Goal: Information Seeking & Learning: Find specific fact

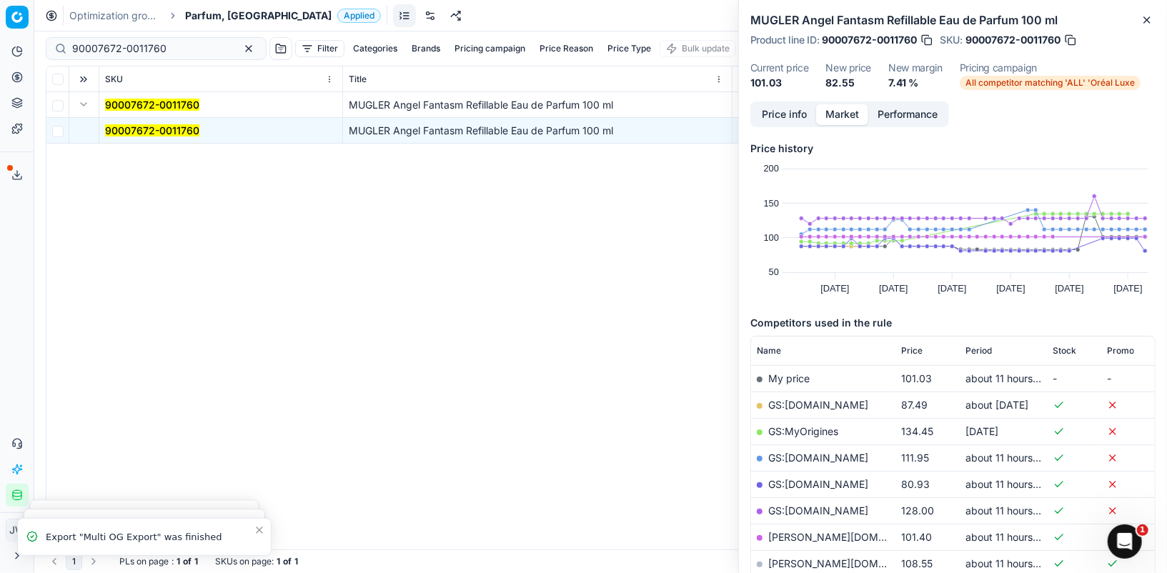
scroll to position [40, 0]
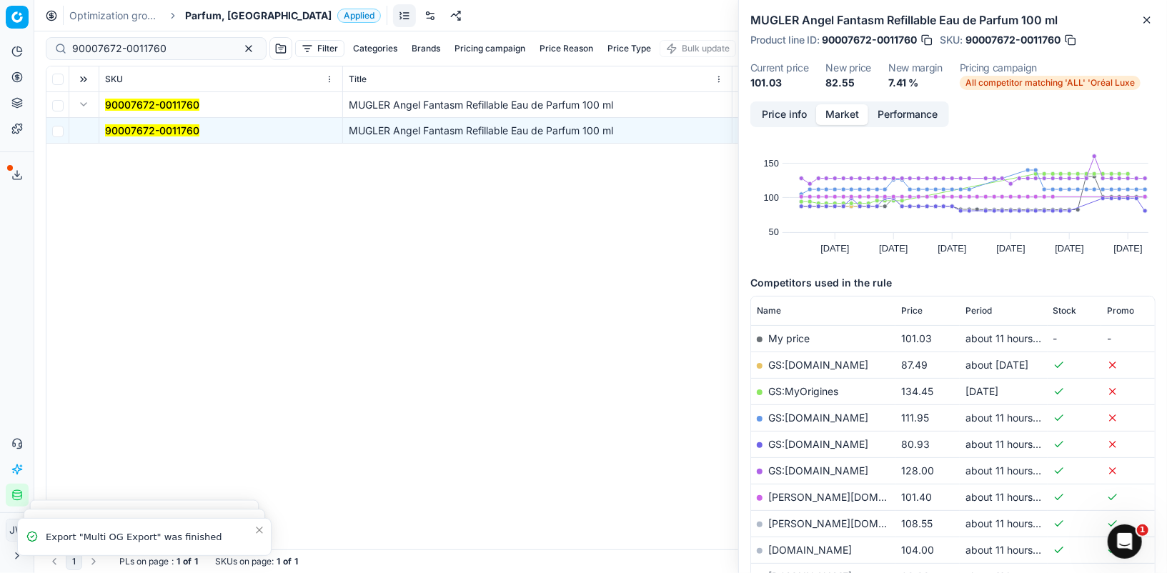
click at [19, 79] on icon at bounding box center [16, 76] width 11 height 11
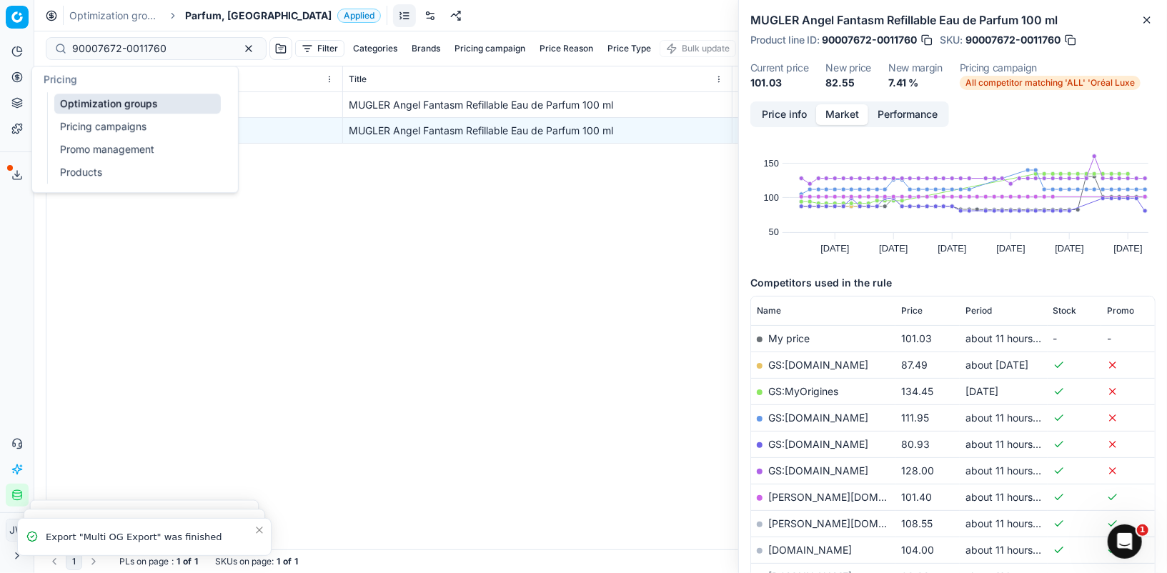
click at [86, 107] on link "Optimization groups" at bounding box center [137, 104] width 166 height 20
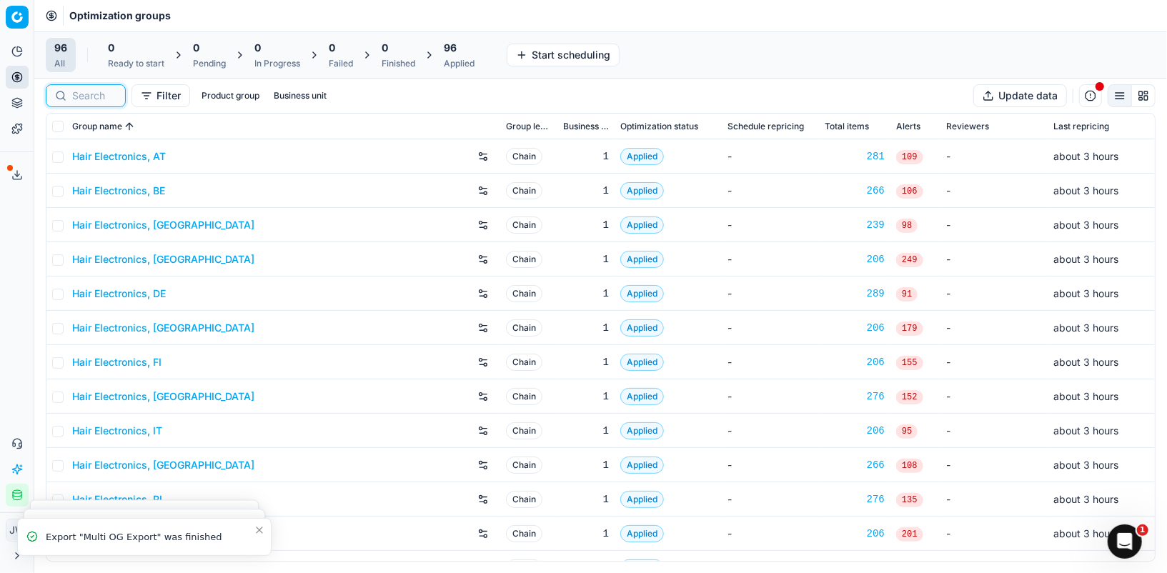
click at [87, 99] on input at bounding box center [94, 96] width 44 height 14
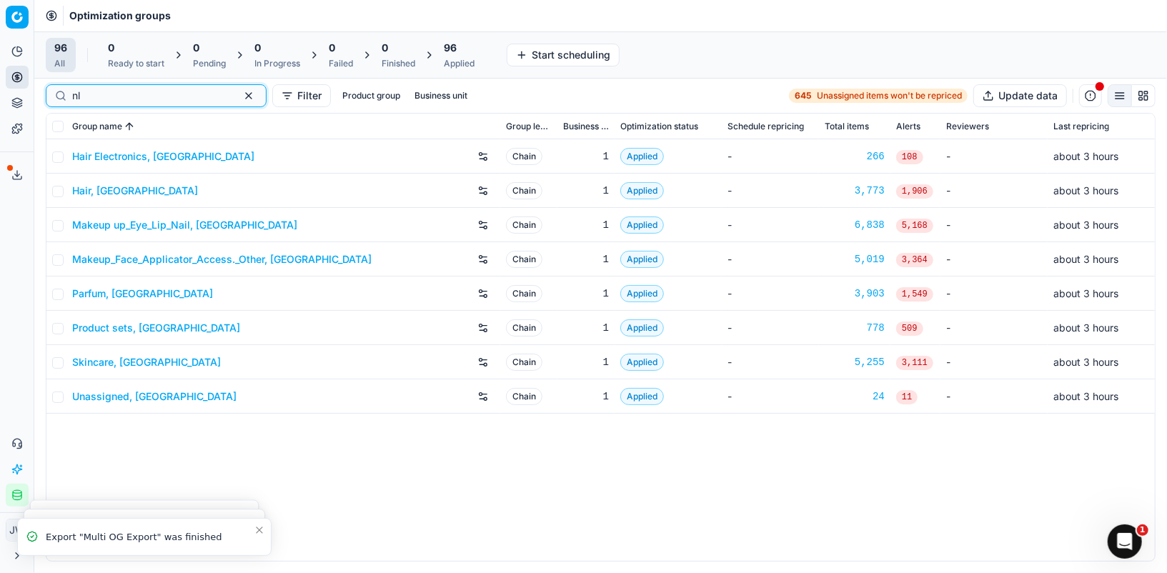
type input "n"
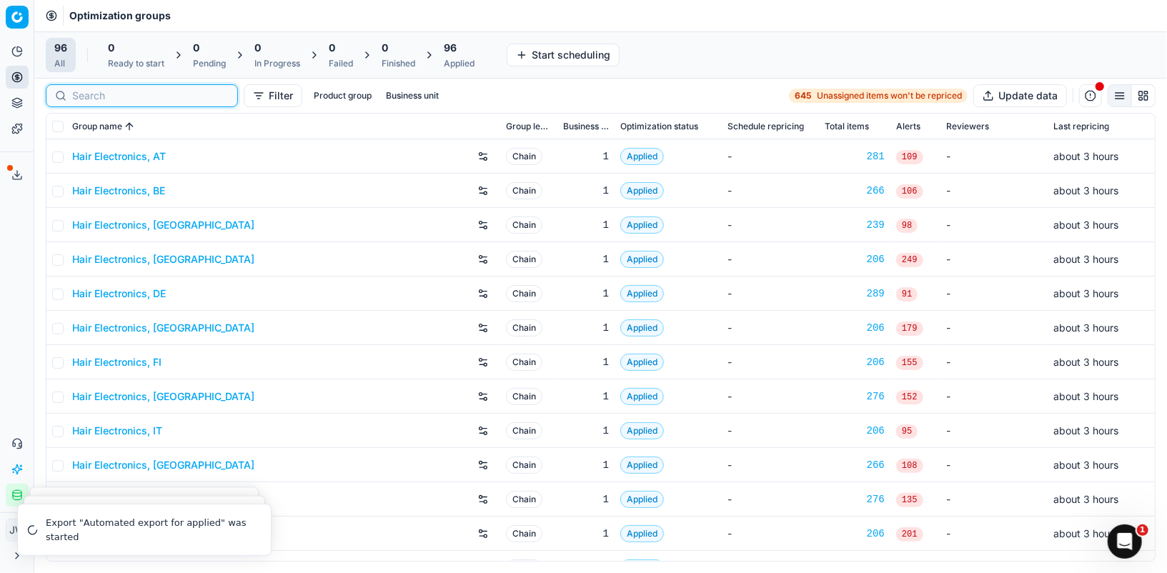
type input "e"
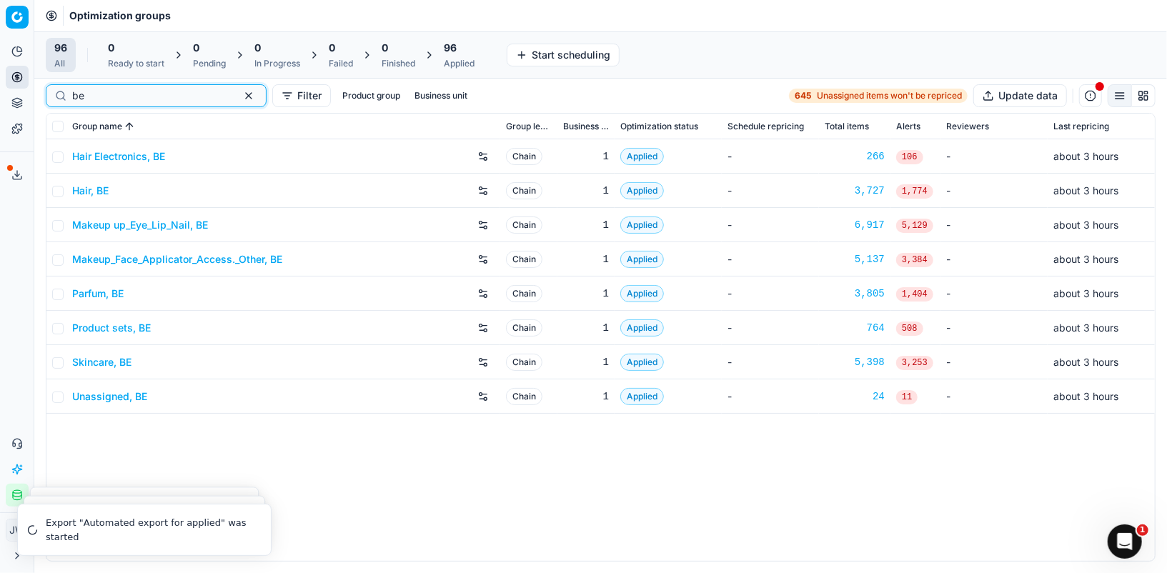
type input "be"
click at [106, 290] on link "Parfum, BE" at bounding box center [97, 293] width 51 height 14
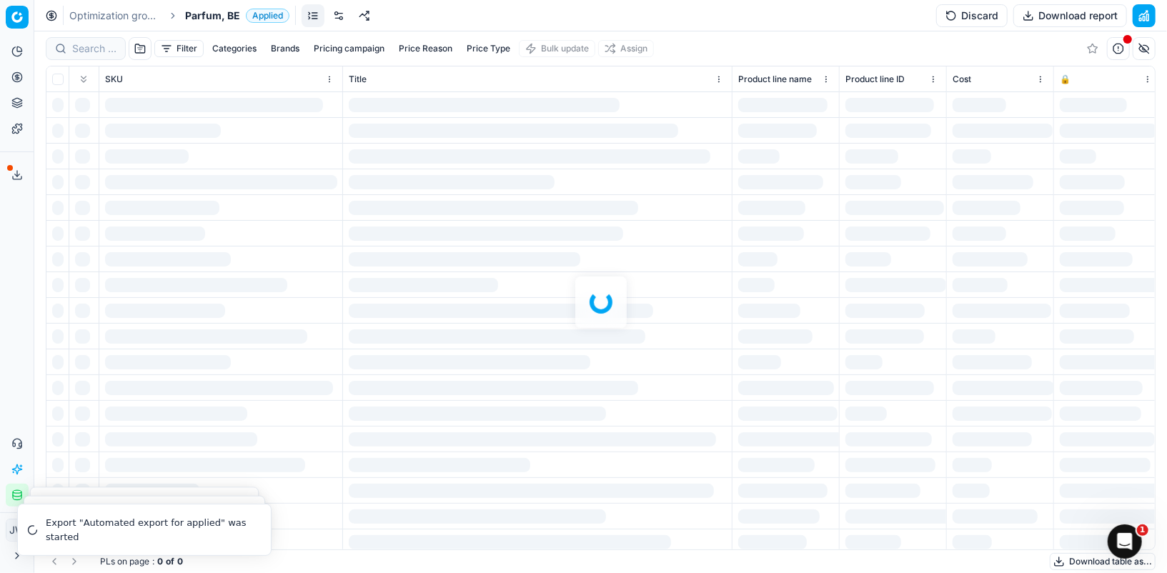
click at [77, 54] on div at bounding box center [600, 302] width 1132 height 542
click at [89, 47] on div at bounding box center [600, 302] width 1132 height 542
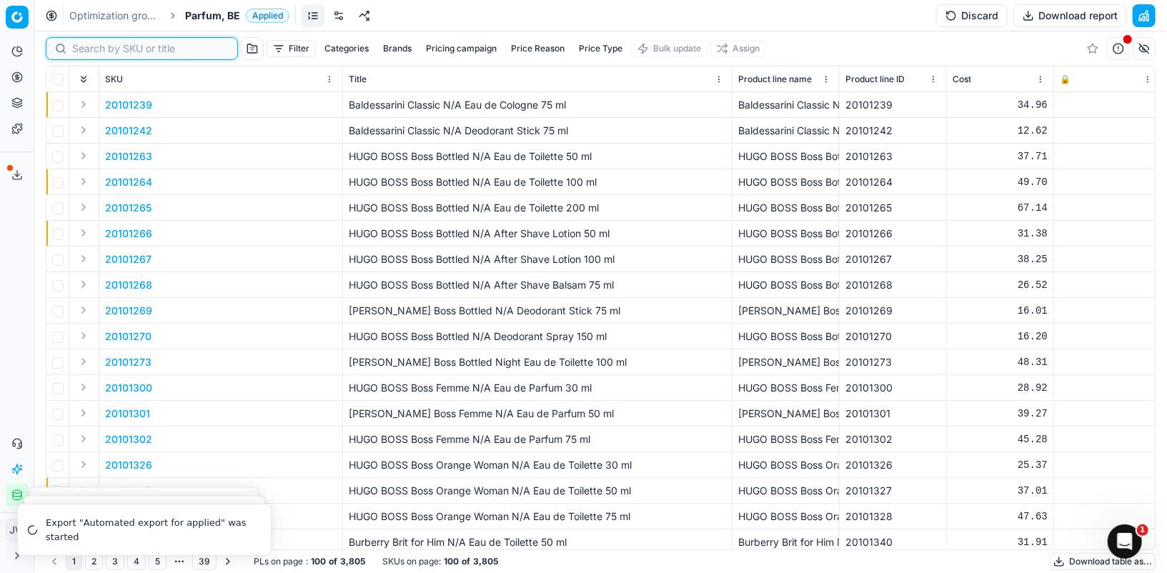
click at [89, 47] on input at bounding box center [150, 48] width 156 height 14
paste input "80077062-100"
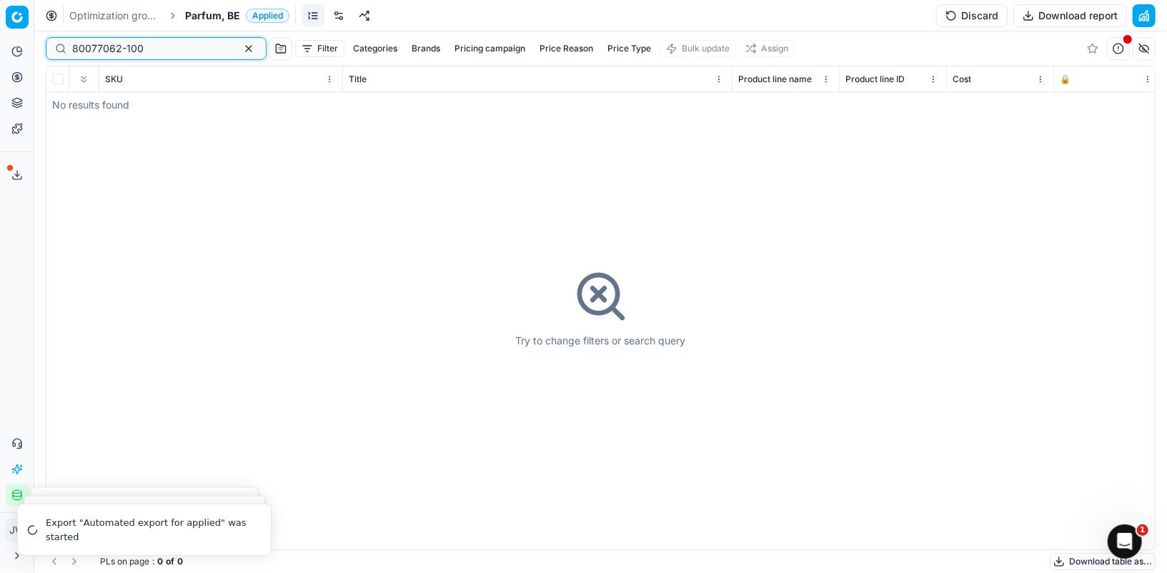
type input "80077062-100"
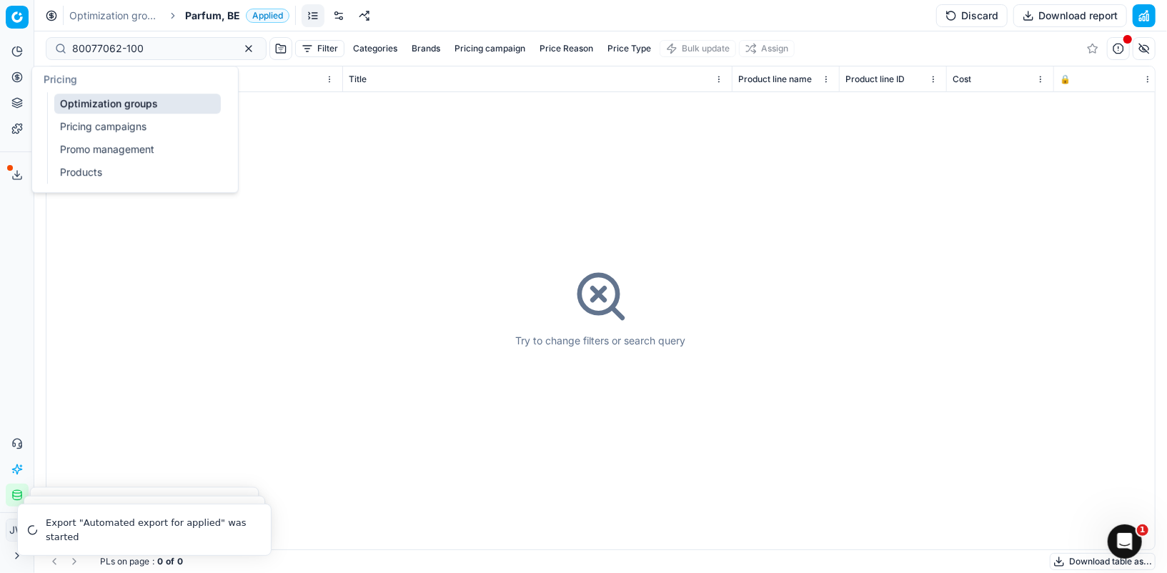
click at [19, 76] on icon at bounding box center [16, 76] width 11 height 11
click at [82, 109] on link "Optimization groups" at bounding box center [137, 104] width 166 height 20
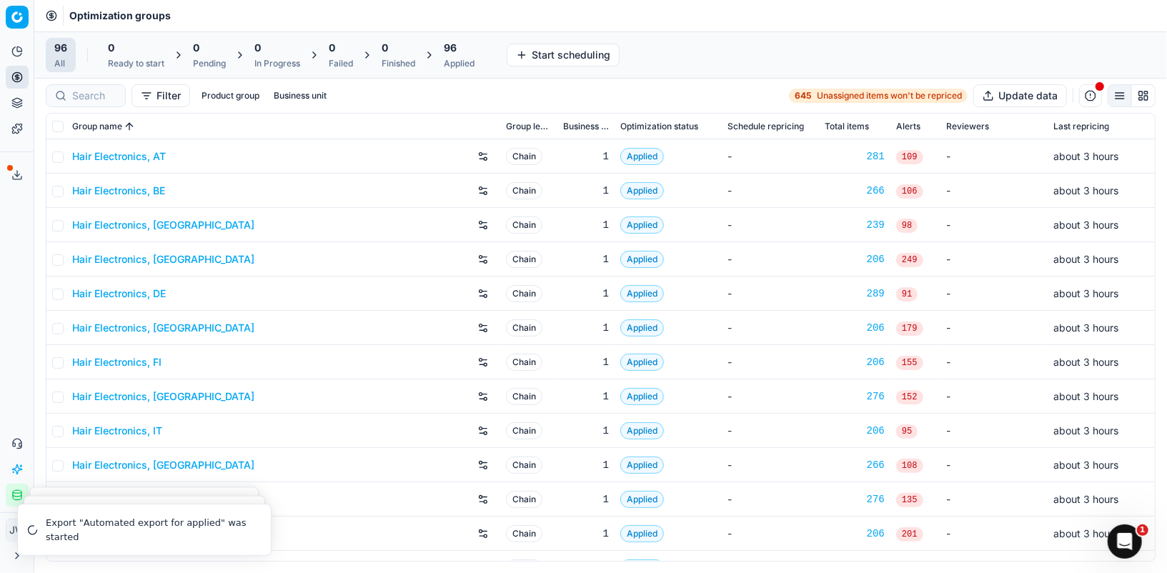
click at [83, 82] on div "Filter Product group Business unit 645 Unassigned items won't be repriced Updat…" at bounding box center [600, 96] width 1132 height 34
click at [104, 91] on input at bounding box center [94, 96] width 44 height 14
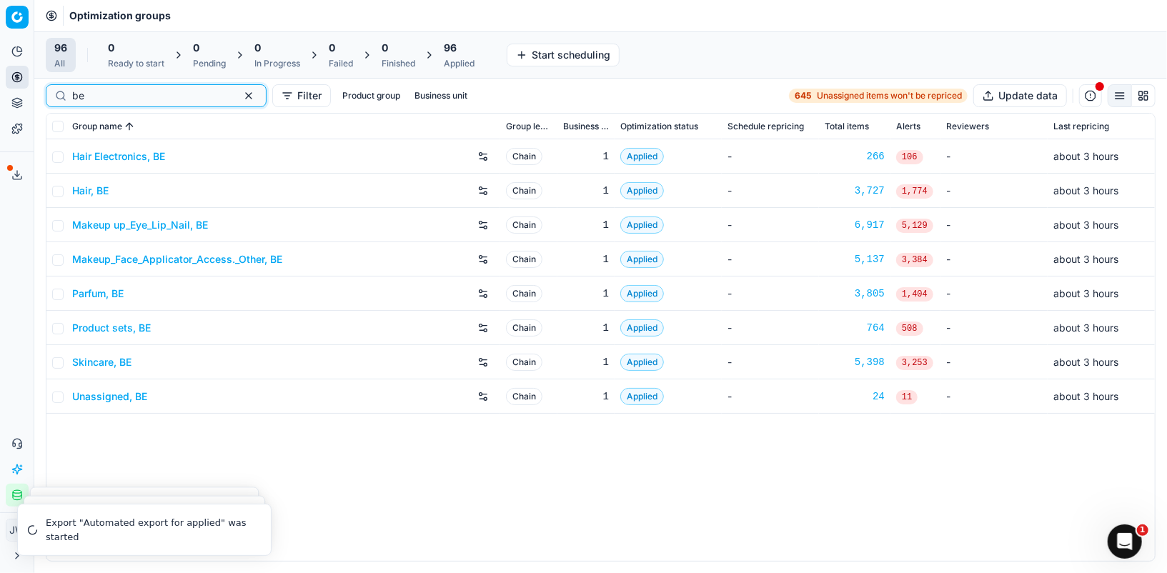
type input "be"
click at [118, 332] on link "Product sets, BE" at bounding box center [111, 328] width 79 height 14
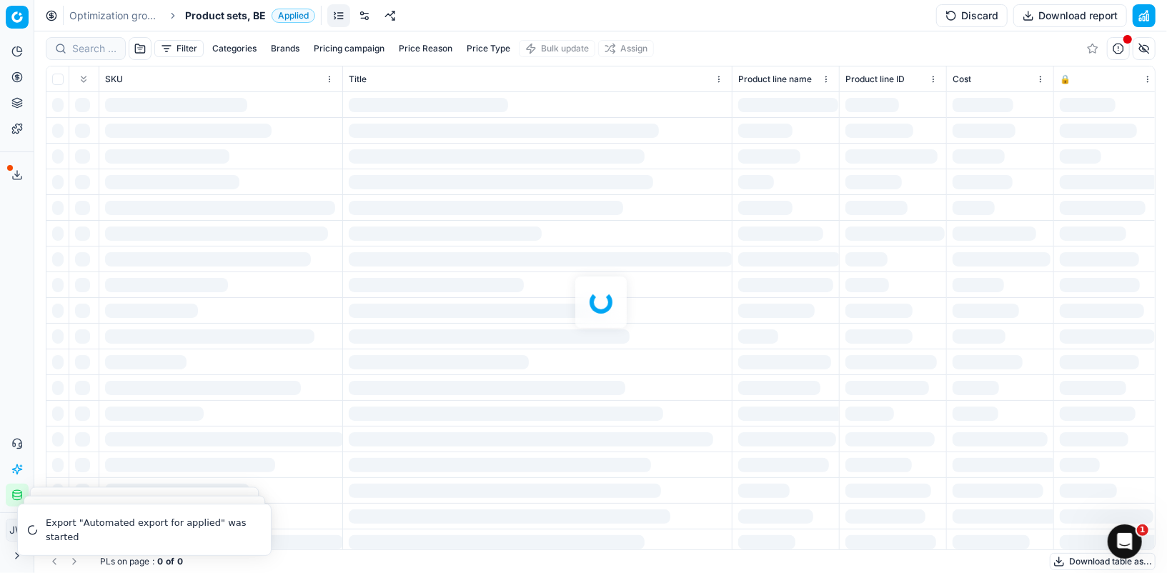
click at [91, 51] on div at bounding box center [600, 302] width 1132 height 542
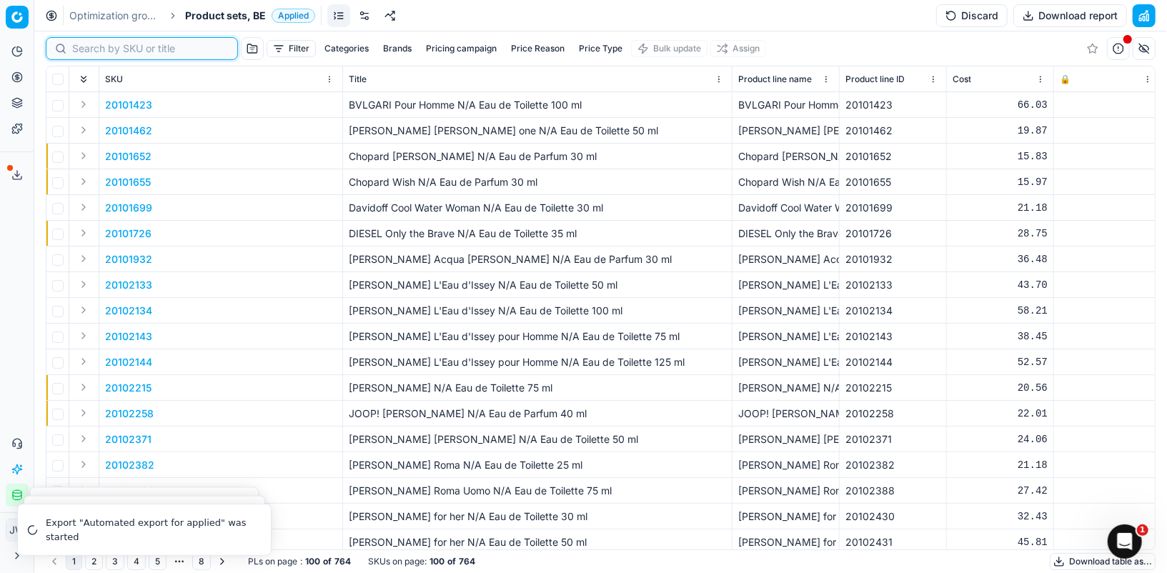
click at [91, 51] on input at bounding box center [150, 48] width 156 height 14
paste input "80077062-100"
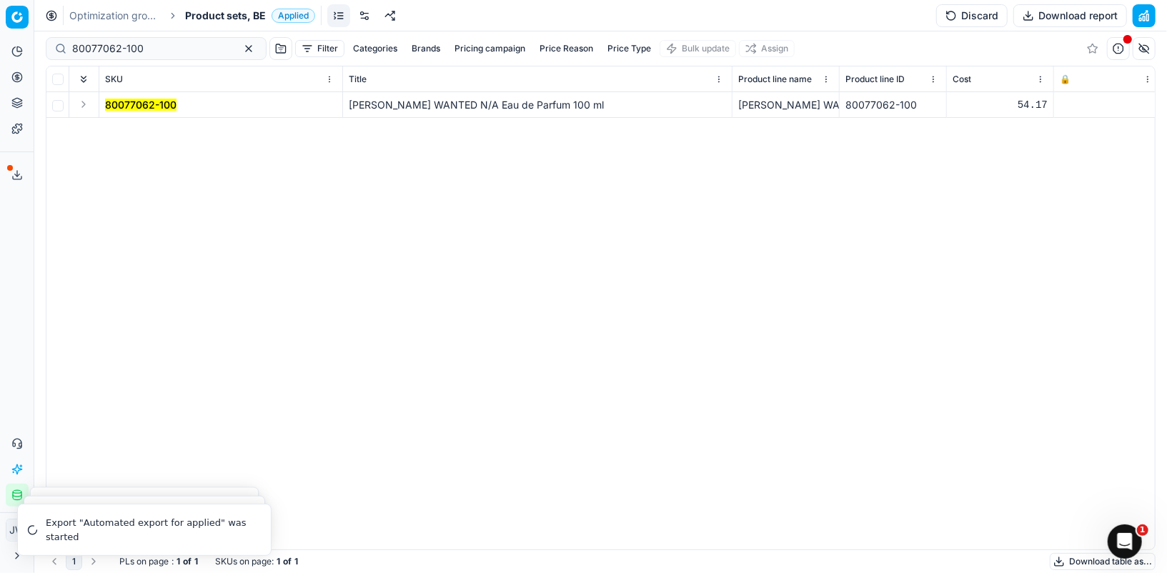
click at [78, 108] on button "Expand" at bounding box center [83, 104] width 17 height 17
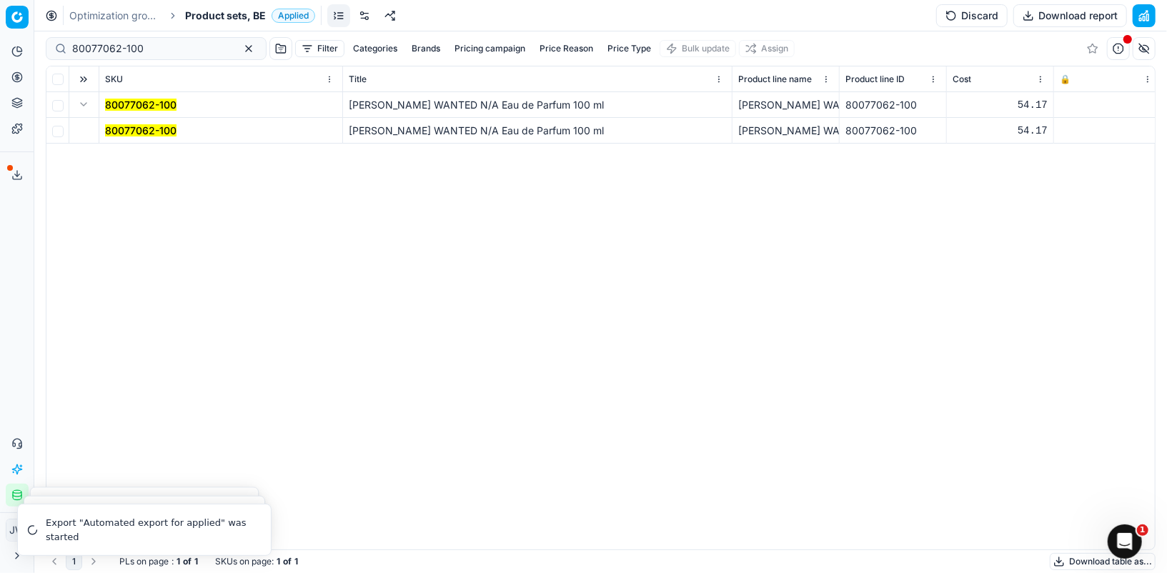
click at [110, 125] on mark "80077062-100" at bounding box center [140, 130] width 71 height 12
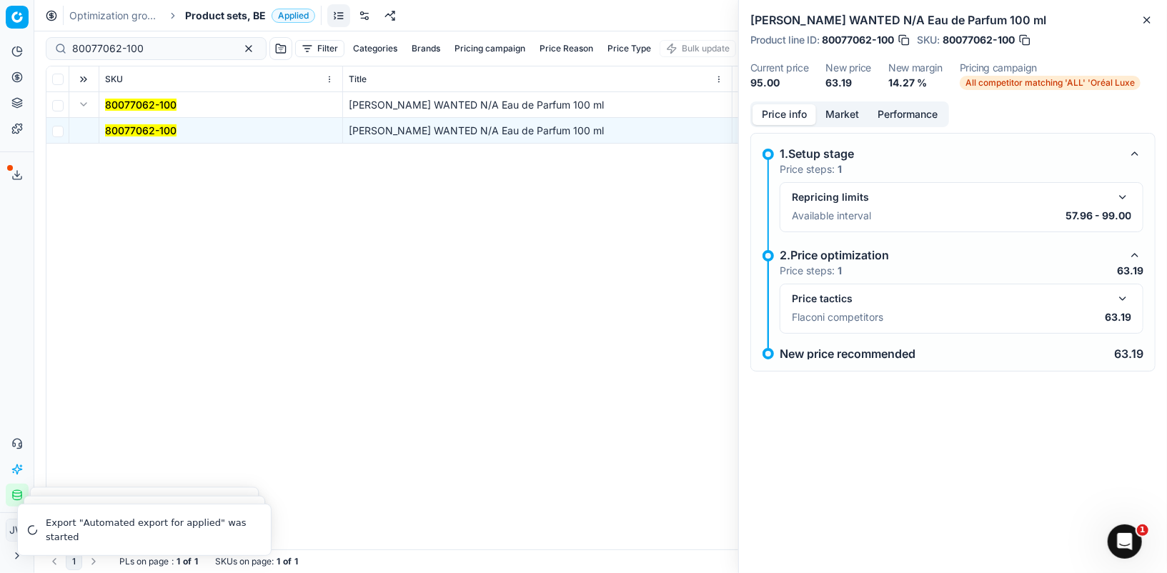
click at [1127, 301] on button "button" at bounding box center [1122, 298] width 17 height 17
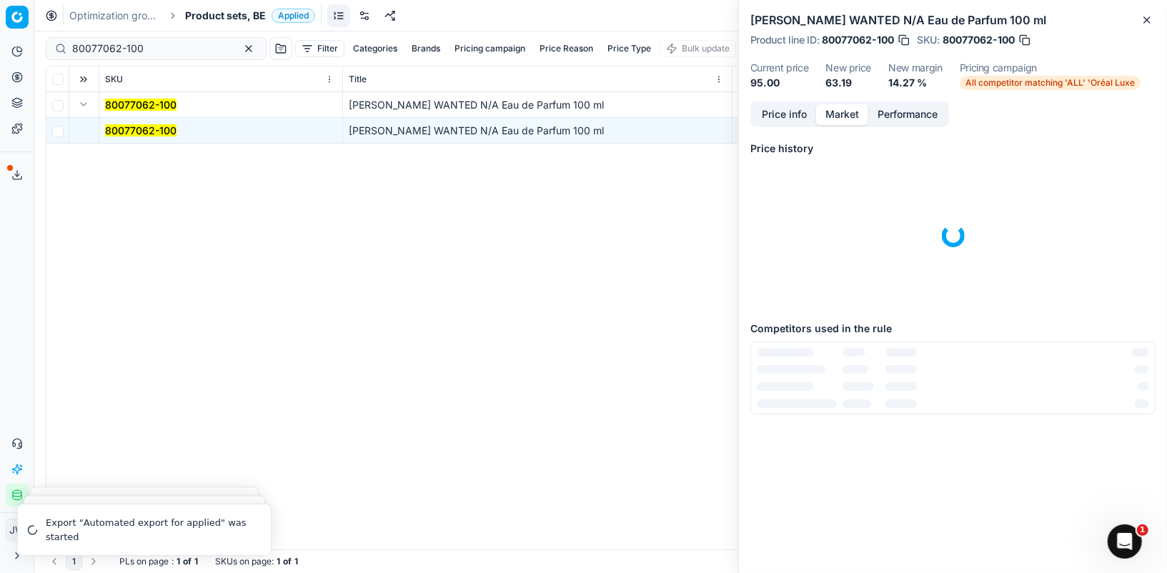
click at [840, 113] on button "Market" at bounding box center [842, 114] width 52 height 21
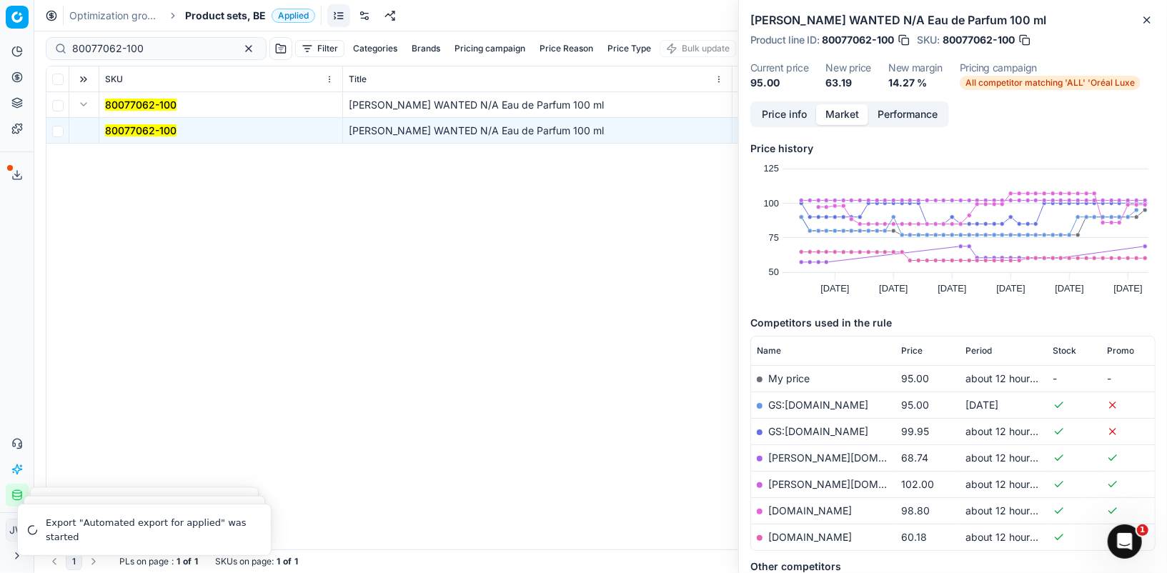
click at [820, 534] on link "[DOMAIN_NAME]" at bounding box center [810, 537] width 84 height 12
drag, startPoint x: 156, startPoint y: 49, endPoint x: 9, endPoint y: 19, distance: 150.1
click at [9, 19] on div "Pricing platform Analytics Pricing Product portfolio Templates Export service 1…" at bounding box center [583, 286] width 1167 height 573
paste input "90010884-0017258"
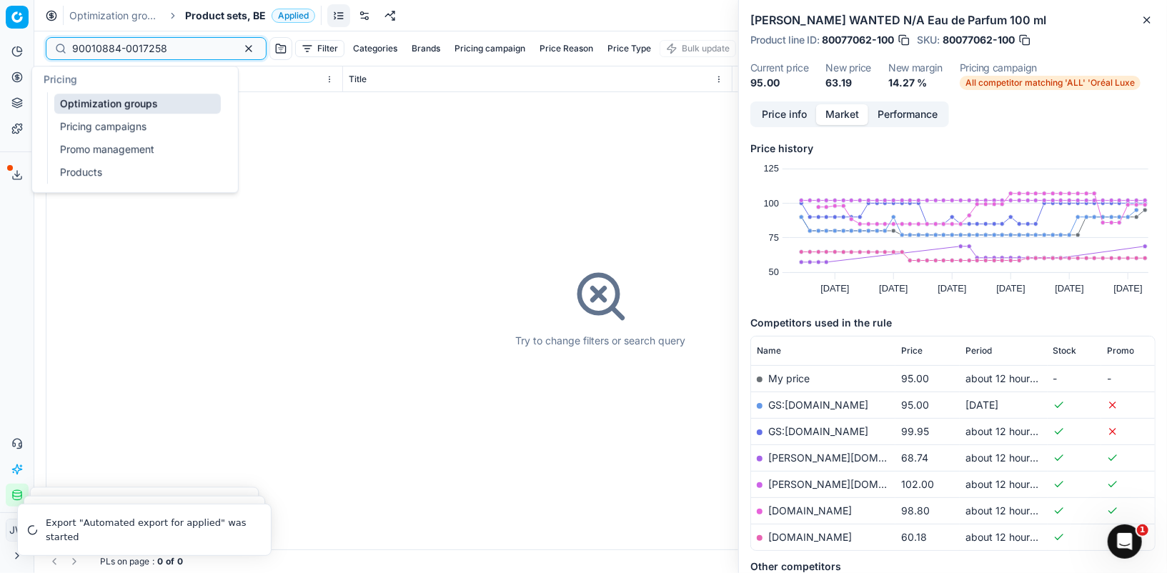
type input "90010884-0017258"
click at [20, 78] on icon at bounding box center [16, 76] width 11 height 11
click at [85, 102] on link "Optimization groups" at bounding box center [137, 104] width 166 height 20
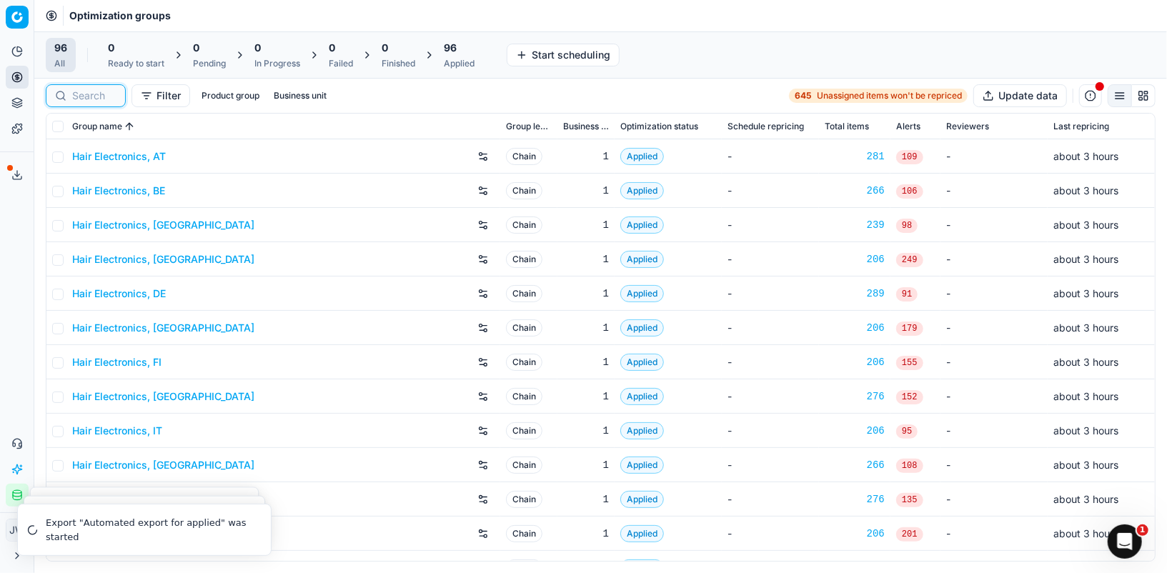
click at [99, 96] on input at bounding box center [94, 96] width 44 height 14
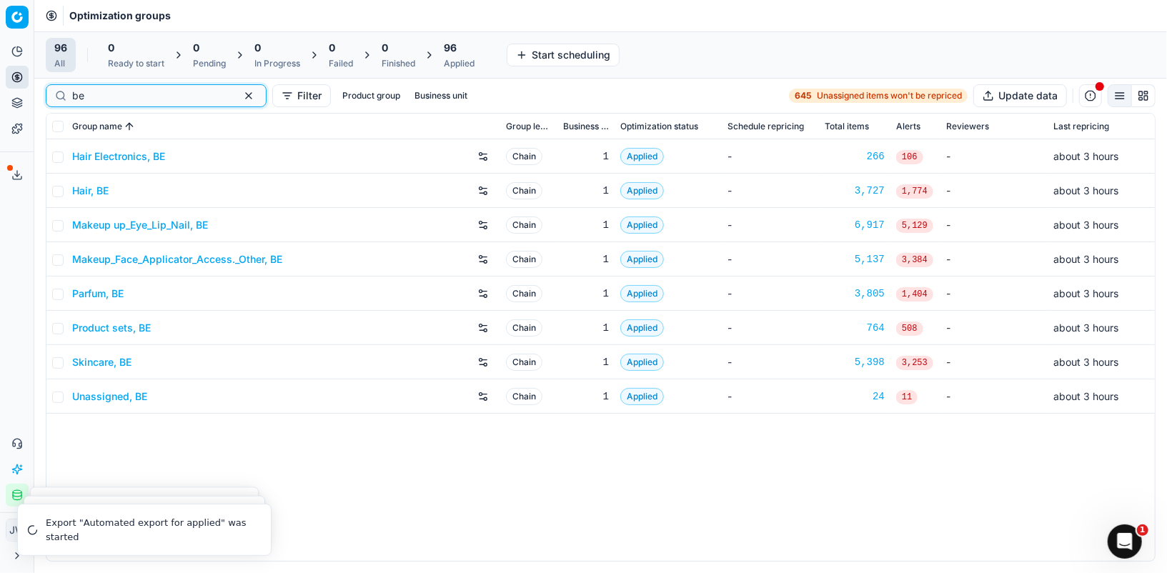
type input "be"
click at [109, 291] on link "Parfum, BE" at bounding box center [97, 293] width 51 height 14
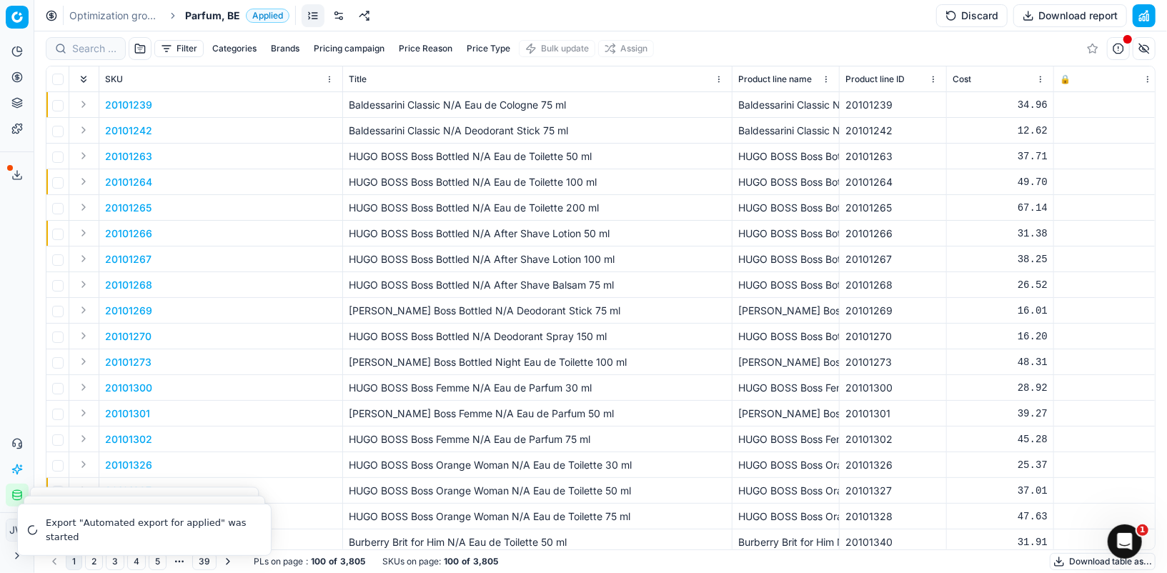
click at [89, 59] on div "Filter Categories Brands Pricing campaign Price Reason Price Type Bulk update A…" at bounding box center [600, 48] width 1109 height 34
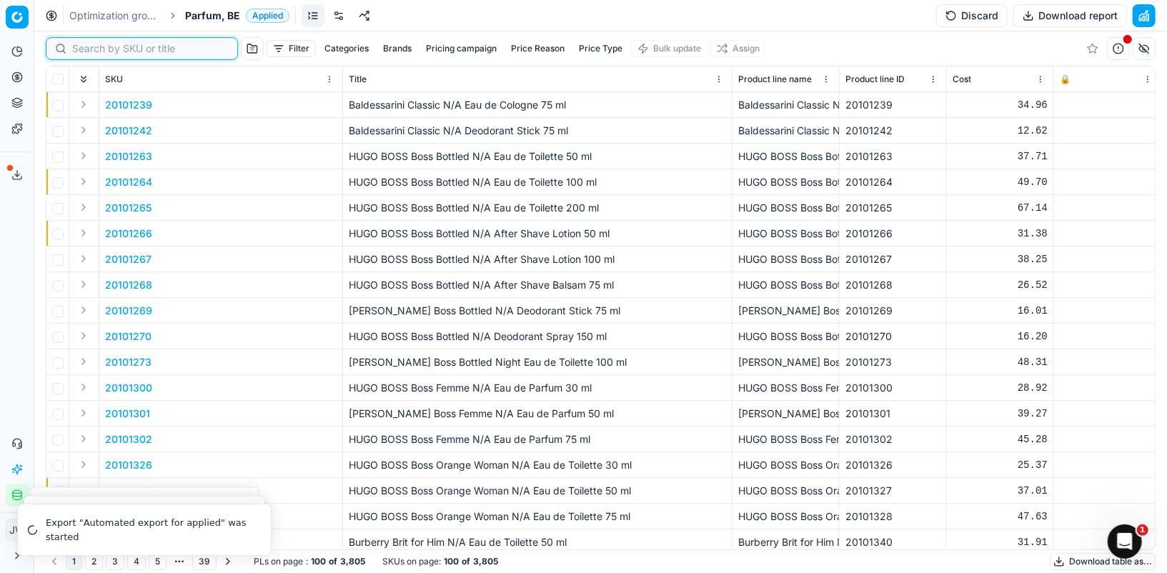
click at [89, 53] on input at bounding box center [150, 48] width 156 height 14
paste input "90010884-0017258"
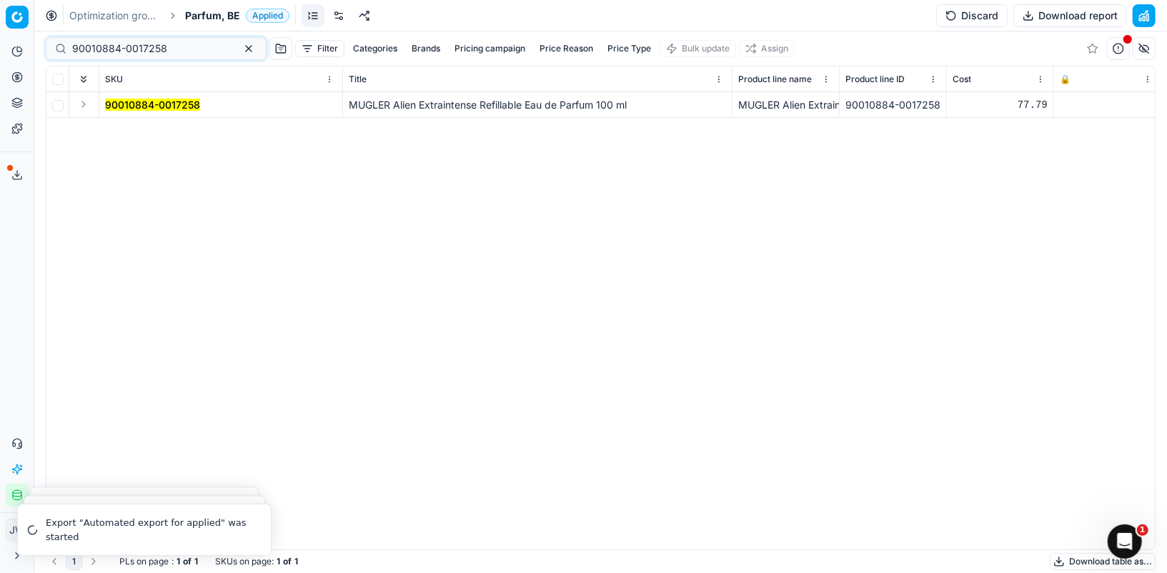
click at [82, 103] on button "Expand" at bounding box center [83, 104] width 17 height 17
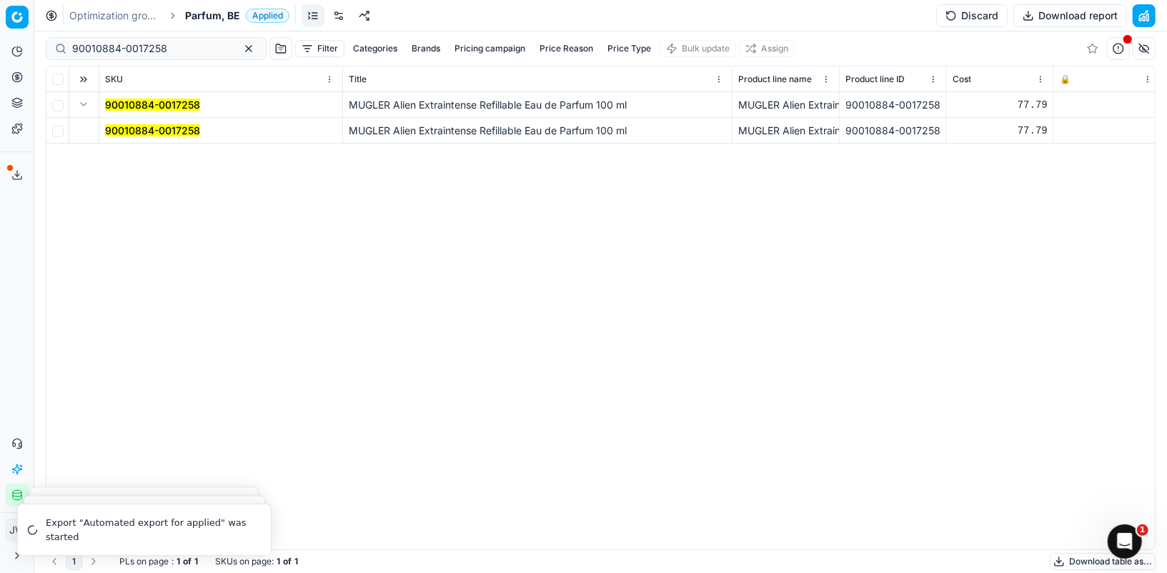
click at [128, 133] on mark "90010884-0017258" at bounding box center [152, 130] width 95 height 12
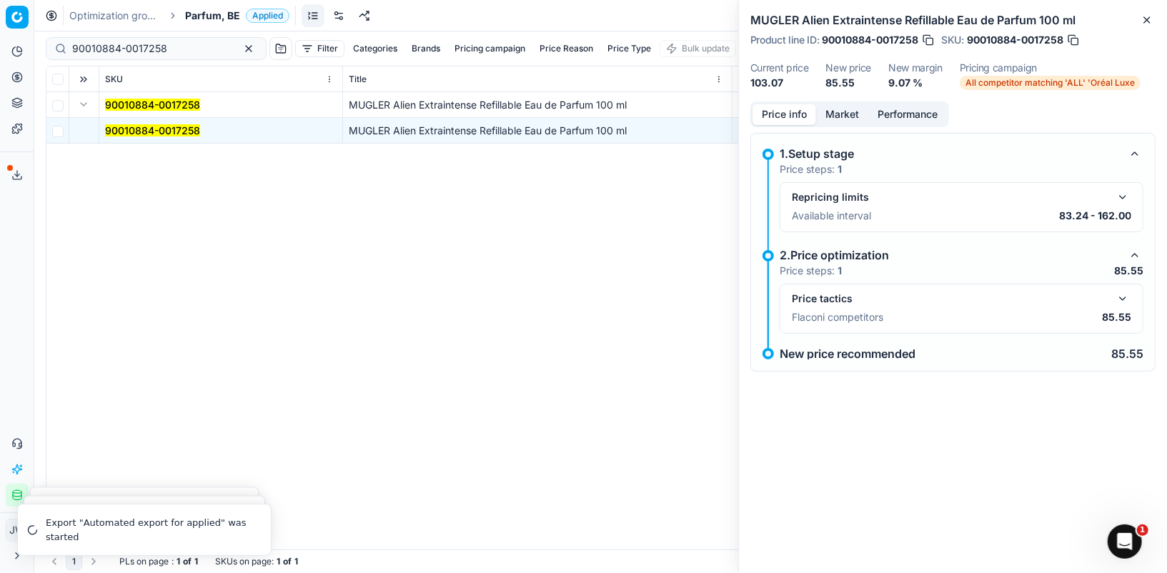
click at [832, 112] on button "Market" at bounding box center [842, 114] width 52 height 21
click at [781, 111] on button "Price info" at bounding box center [784, 114] width 64 height 21
click at [1120, 294] on button "button" at bounding box center [1122, 298] width 17 height 17
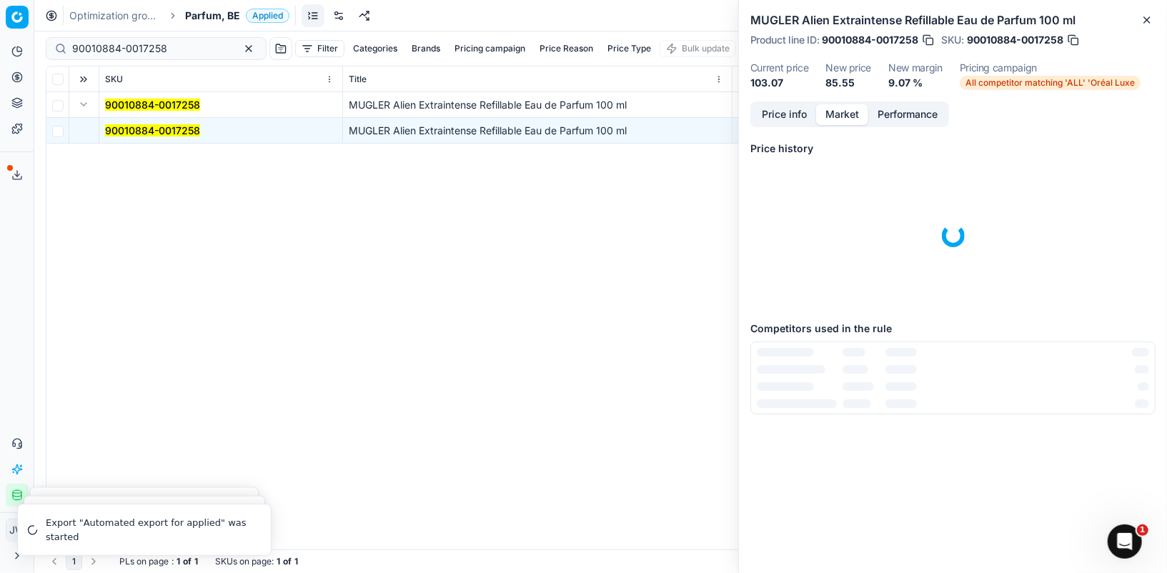
click at [837, 106] on button "Market" at bounding box center [842, 114] width 52 height 21
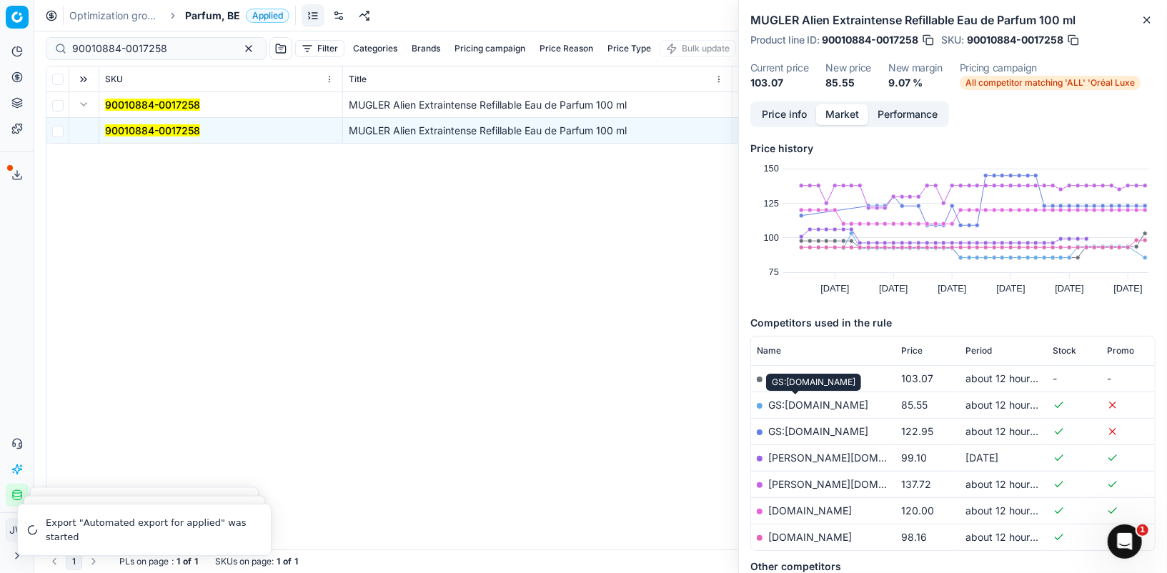
click at [787, 402] on link "GS:[DOMAIN_NAME]" at bounding box center [818, 405] width 100 height 12
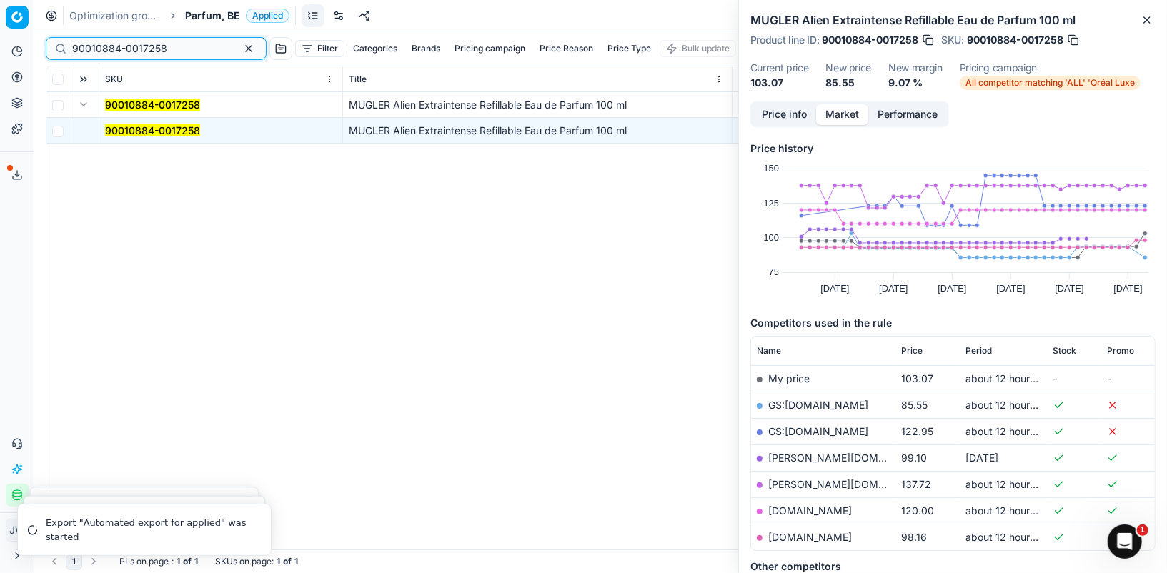
drag, startPoint x: 183, startPoint y: 52, endPoint x: 17, endPoint y: 28, distance: 167.5
click at [17, 28] on div "Pricing platform Analytics Pricing Product portfolio Templates Export service 1…" at bounding box center [583, 286] width 1167 height 573
paste input "80052072-50"
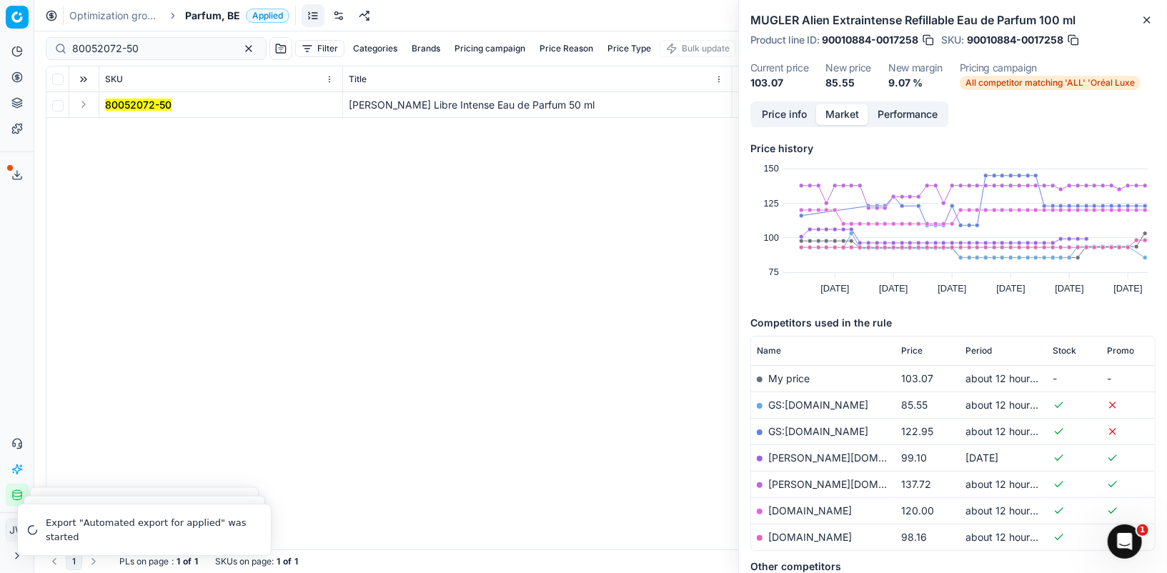
click at [92, 104] on td at bounding box center [84, 105] width 30 height 26
click at [84, 104] on button "Expand" at bounding box center [83, 104] width 17 height 17
click at [140, 134] on mark "80052072-50" at bounding box center [138, 130] width 66 height 12
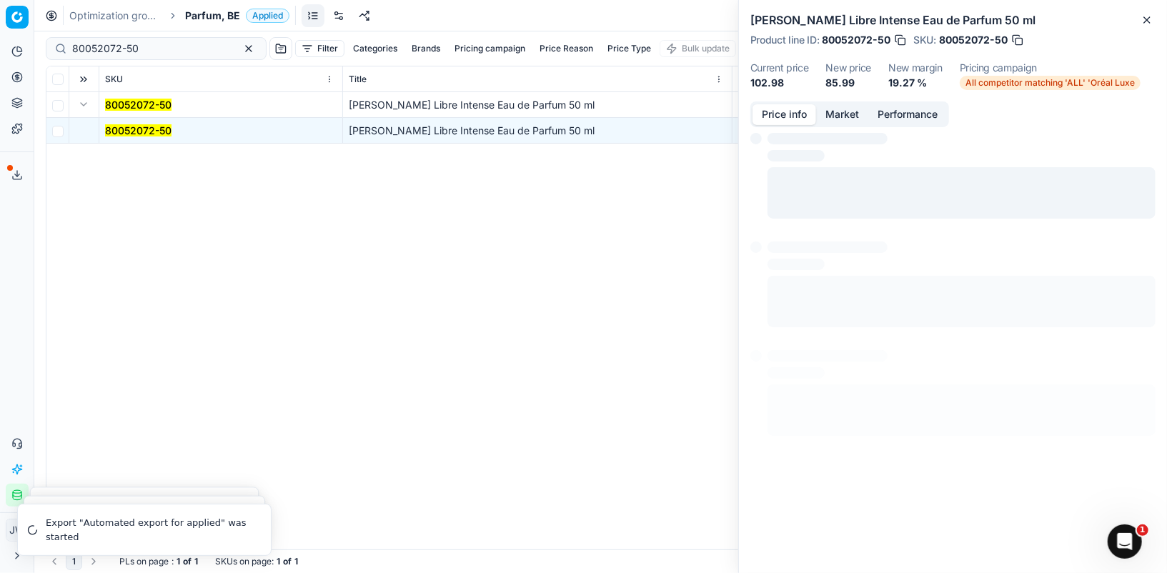
click at [768, 117] on button "Price info" at bounding box center [784, 114] width 64 height 21
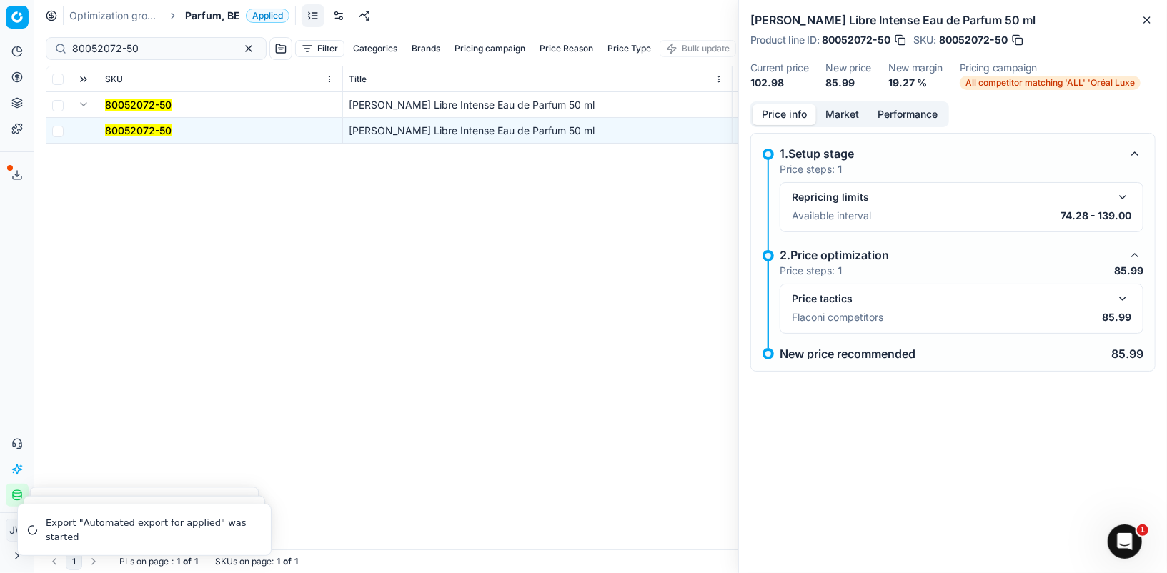
click at [1119, 301] on button "button" at bounding box center [1122, 298] width 17 height 17
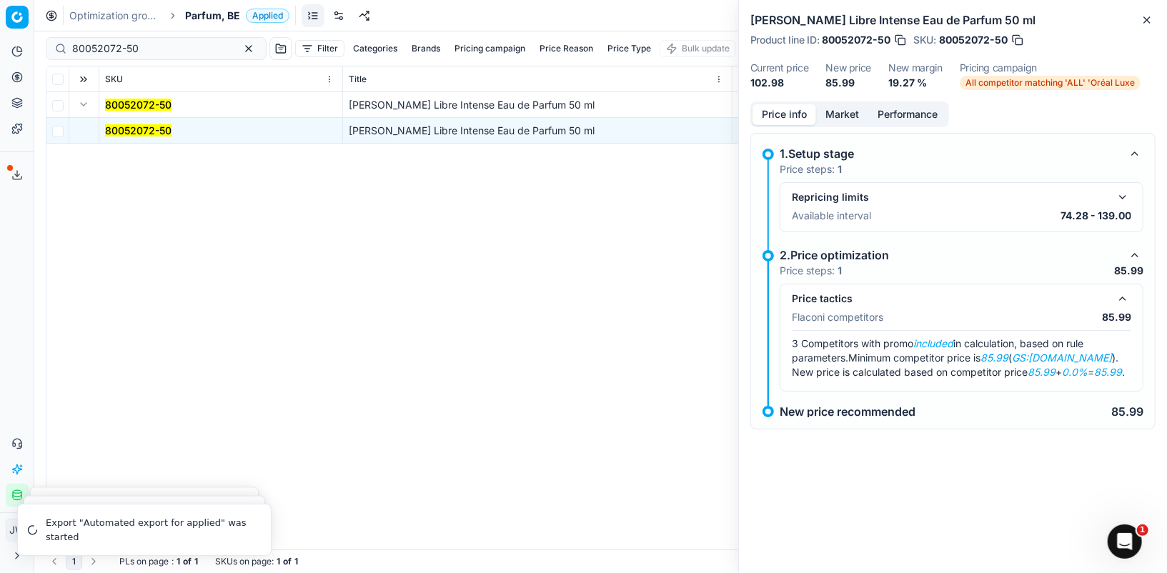
click at [841, 106] on button "Market" at bounding box center [842, 114] width 52 height 21
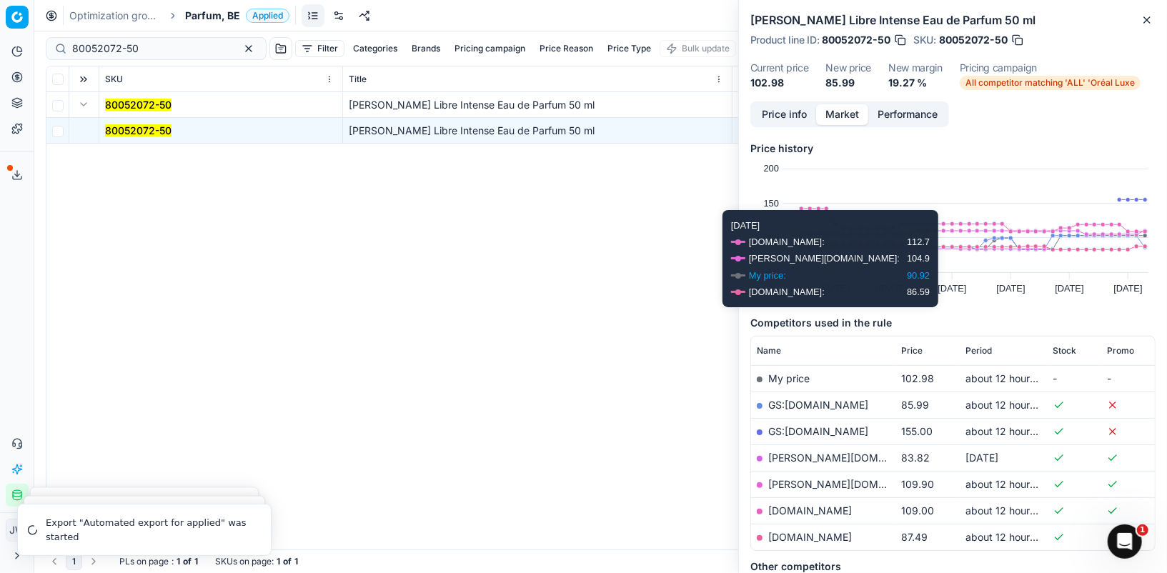
click at [803, 400] on link "GS:[DOMAIN_NAME]" at bounding box center [818, 405] width 100 height 12
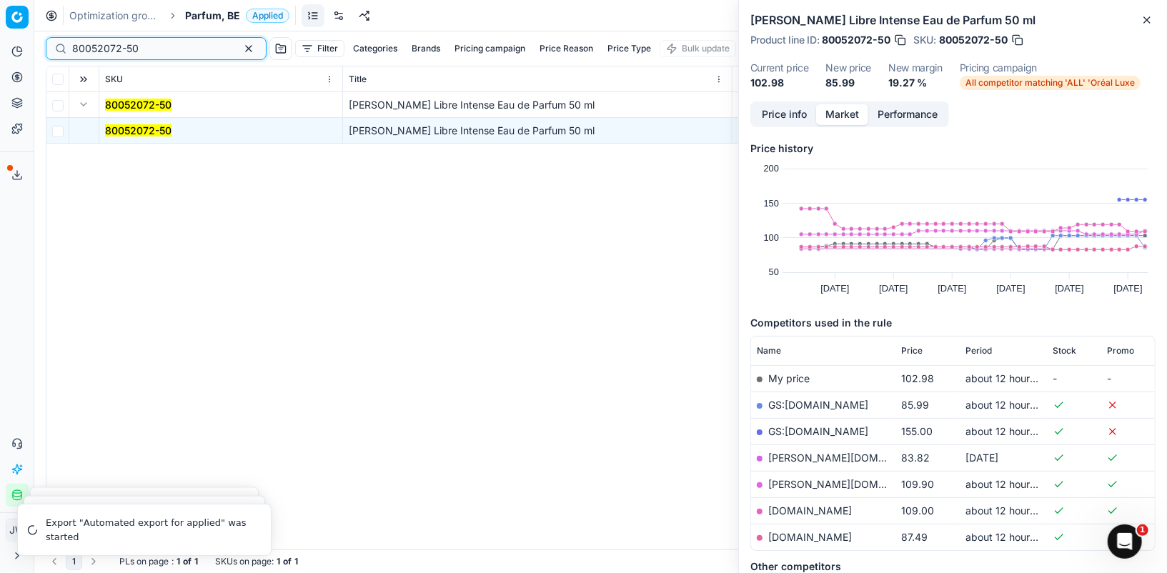
drag, startPoint x: 164, startPoint y: 46, endPoint x: 26, endPoint y: 24, distance: 139.6
click at [26, 24] on div "Pricing platform Analytics Pricing Product portfolio Templates Export service 1…" at bounding box center [583, 286] width 1167 height 573
paste input "90007672-001176"
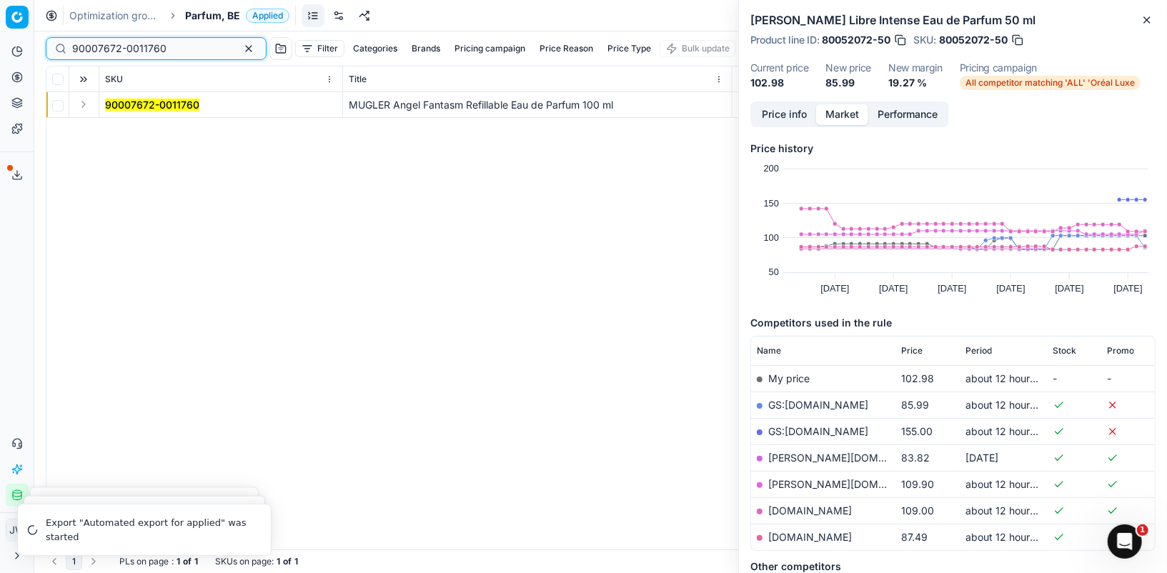
type input "90007672-0011760"
click at [86, 108] on button "Expand" at bounding box center [83, 104] width 17 height 17
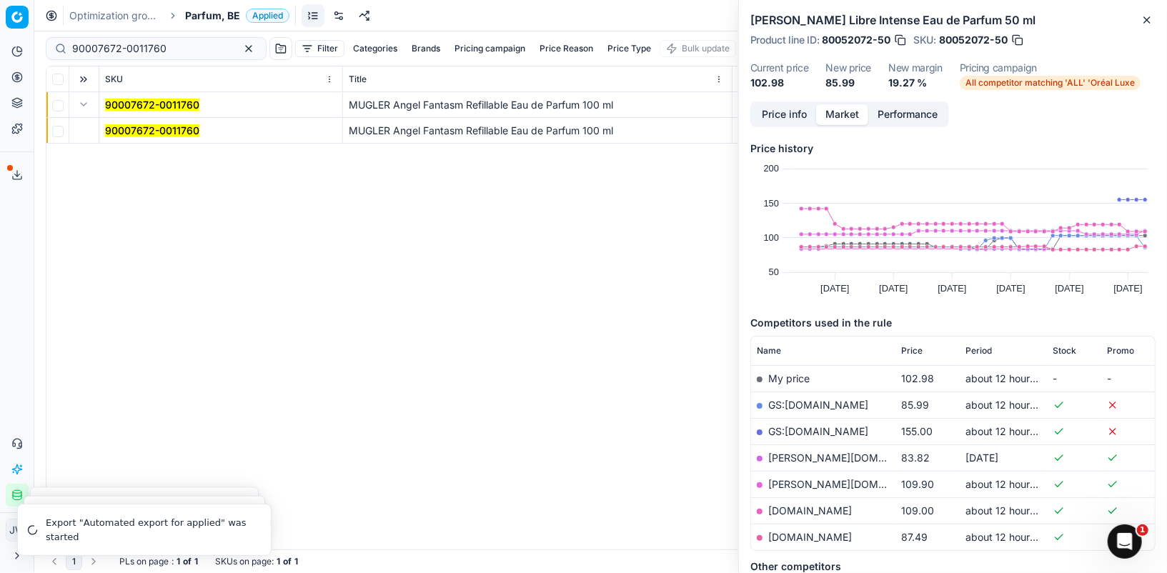
click at [126, 130] on mark "90007672-0011760" at bounding box center [152, 130] width 94 height 12
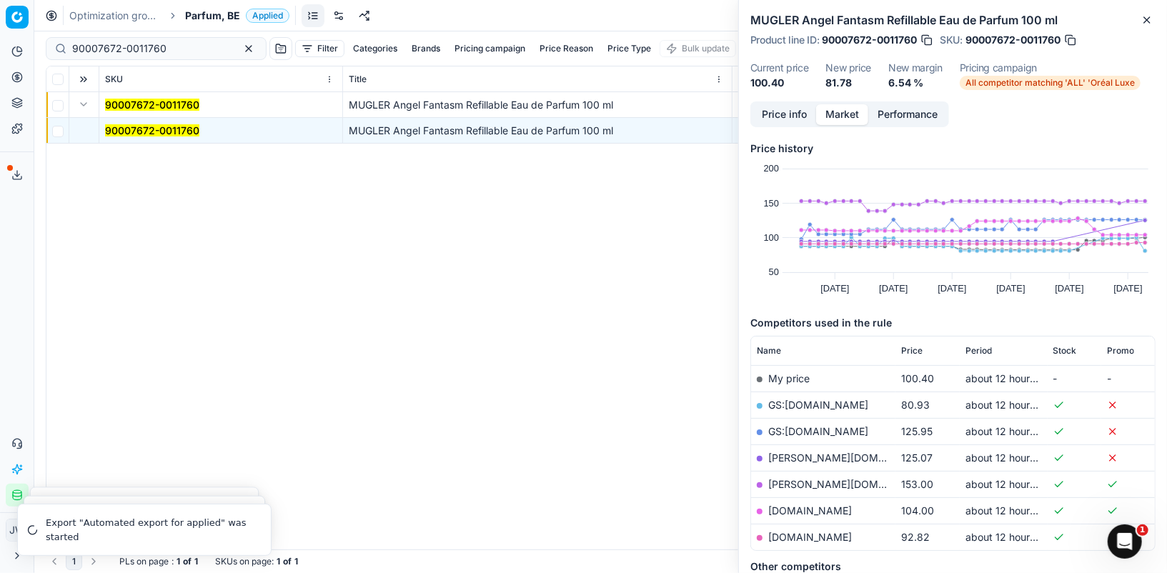
click at [759, 123] on button "Price info" at bounding box center [784, 114] width 64 height 21
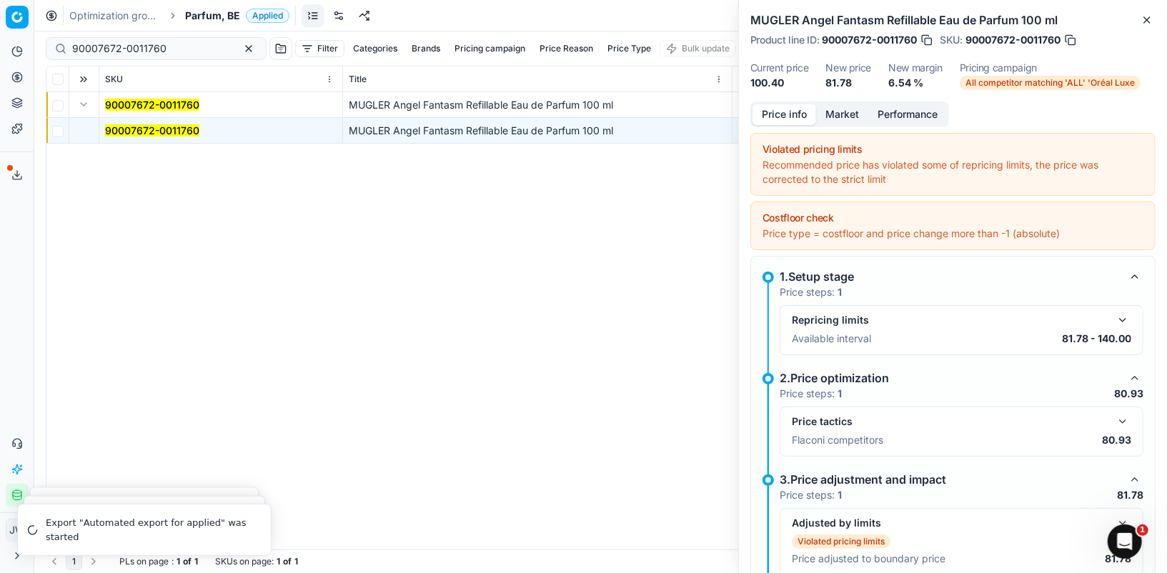
click at [1115, 419] on button "button" at bounding box center [1122, 421] width 17 height 17
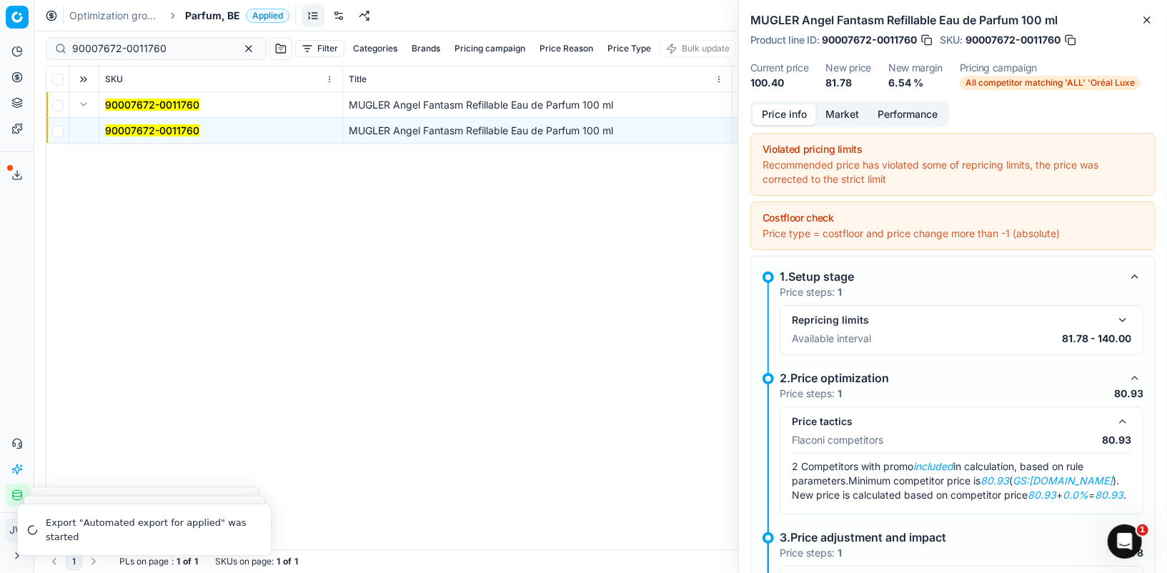
scroll to position [94, 0]
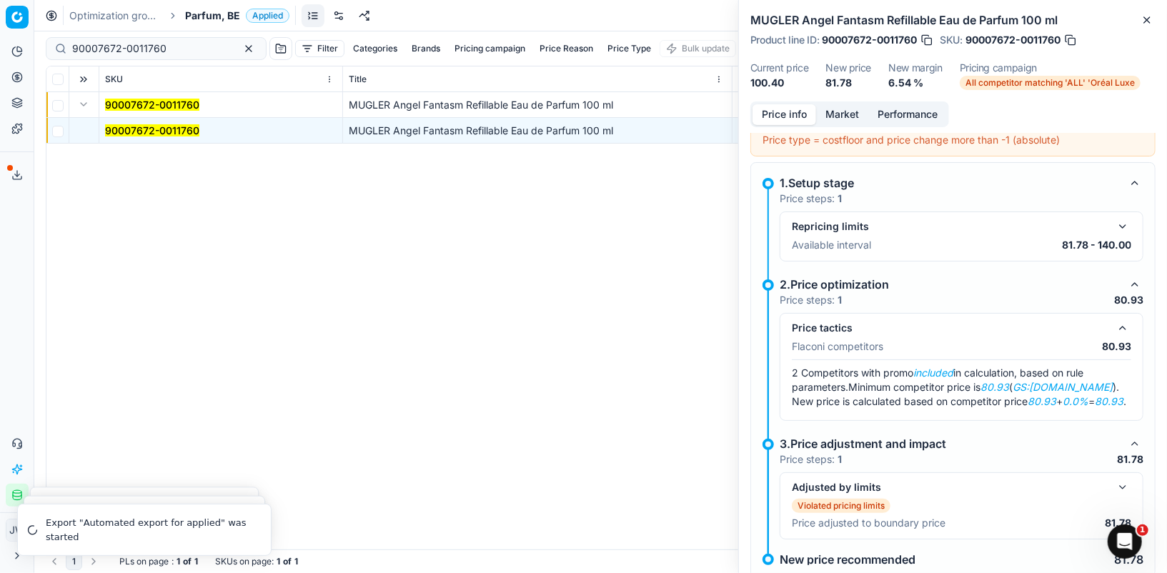
click at [845, 120] on button "Market" at bounding box center [842, 114] width 52 height 21
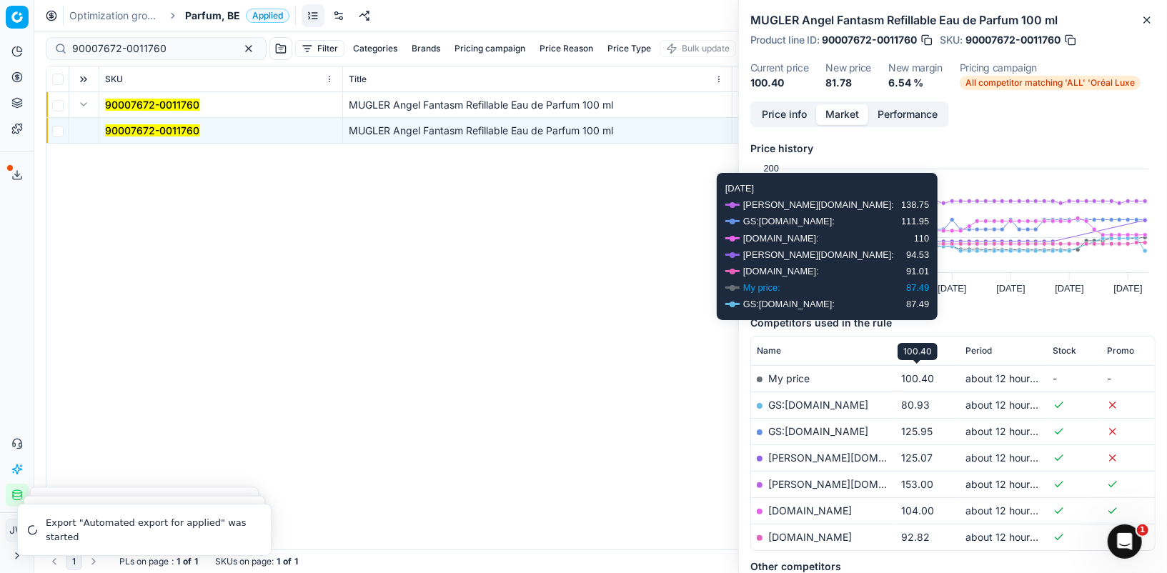
scroll to position [29, 0]
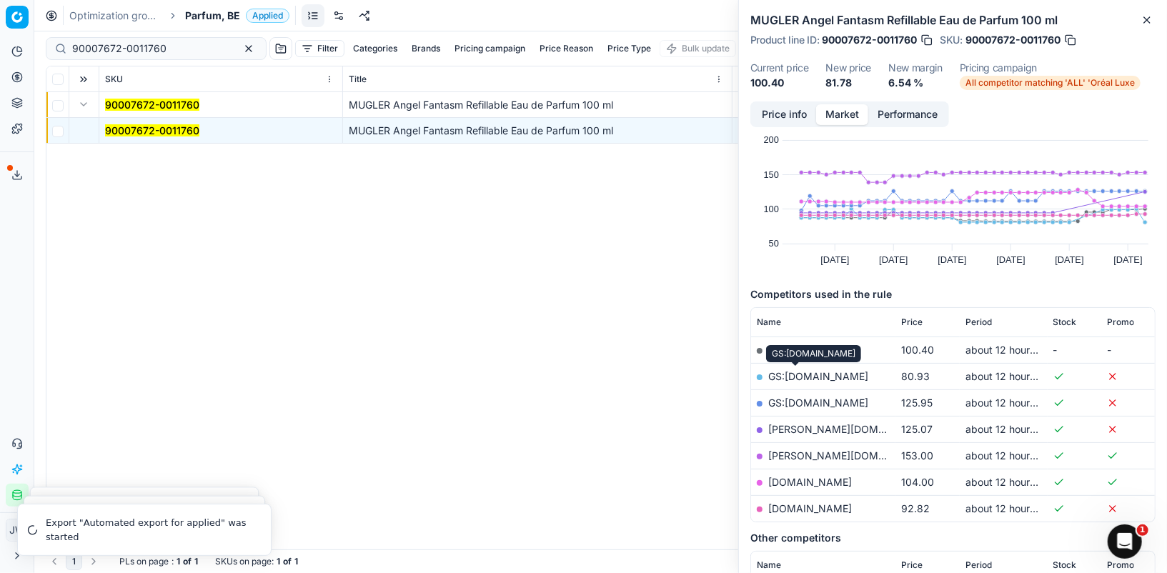
click at [772, 374] on link "GS:[DOMAIN_NAME]" at bounding box center [818, 376] width 100 height 12
